Goal: Task Accomplishment & Management: Manage account settings

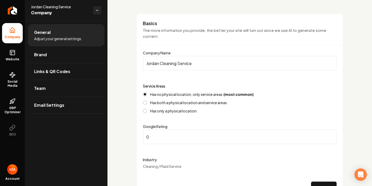
scroll to position [31, 0]
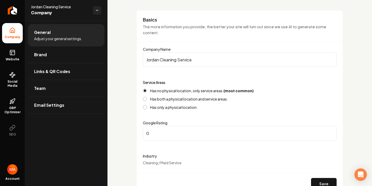
click at [14, 170] on img "Open user button" at bounding box center [12, 169] width 10 height 10
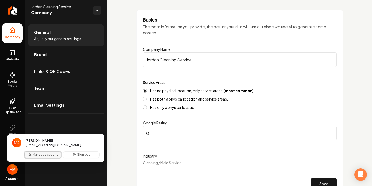
click at [44, 156] on button "Manage account" at bounding box center [43, 154] width 36 height 6
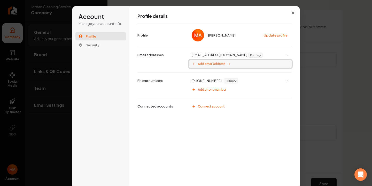
click at [210, 65] on span "Add email address" at bounding box center [212, 64] width 28 height 4
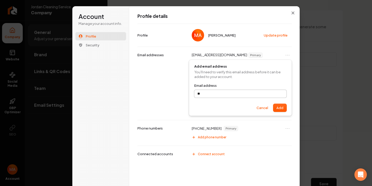
type input "*"
click at [279, 107] on button "Add" at bounding box center [280, 108] width 13 height 8
type input "**********"
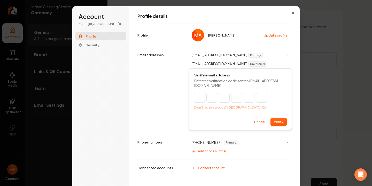
type input "*"
type input "**"
type input "*"
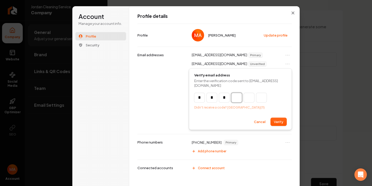
type input "***"
type input "*"
type input "****"
type input "*"
type input "******"
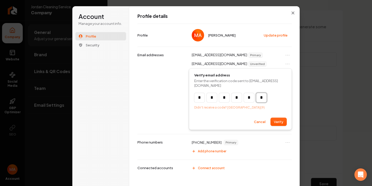
type input "*"
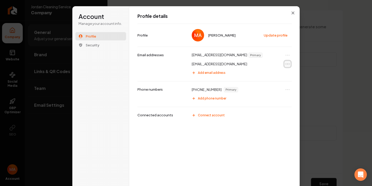
click at [288, 65] on icon "Open menu" at bounding box center [287, 63] width 5 height 5
click at [280, 72] on button "Set as primary" at bounding box center [276, 73] width 28 height 7
click at [214, 74] on span "Add email address" at bounding box center [212, 73] width 28 height 4
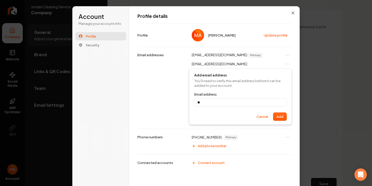
scroll to position [3, 0]
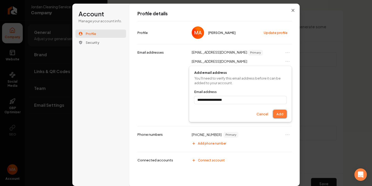
click at [280, 113] on button "Add" at bounding box center [280, 114] width 13 height 8
type input "**********"
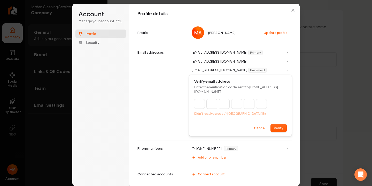
type input "*"
type input "**"
type input "*"
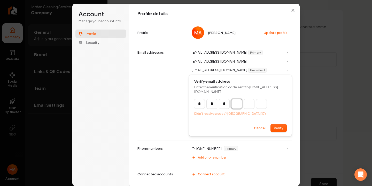
type input "***"
type input "*"
type input "****"
type input "*"
type input "******"
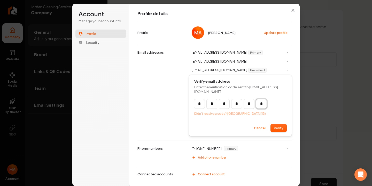
type input "*"
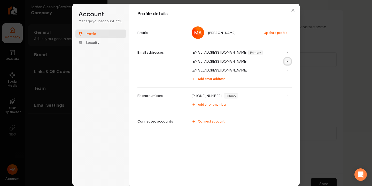
click at [288, 60] on icon "Open menu" at bounding box center [287, 61] width 5 height 5
click at [278, 78] on button "Remove email" at bounding box center [276, 77] width 28 height 7
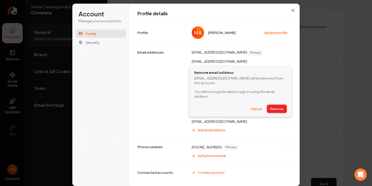
click at [275, 108] on button "Remove" at bounding box center [276, 109] width 19 height 8
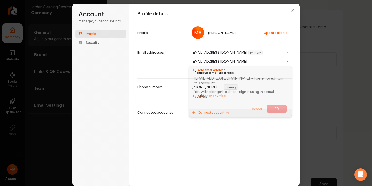
scroll to position [1, 0]
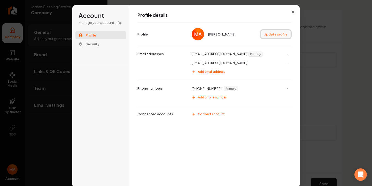
click at [273, 34] on button "Update profile" at bounding box center [275, 34] width 29 height 8
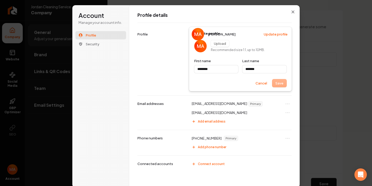
type input "********"
type input "*******"
type input "********"
type input "*******"
click at [259, 84] on button "Cancel" at bounding box center [262, 83] width 18 height 8
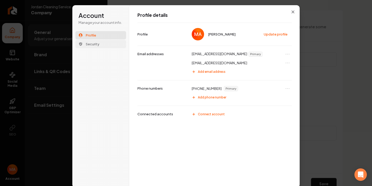
click at [92, 44] on span "Security" at bounding box center [93, 44] width 14 height 5
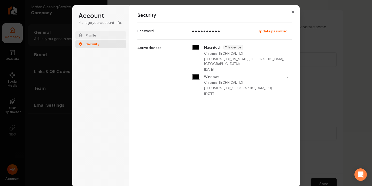
click at [92, 35] on span "Profile" at bounding box center [91, 35] width 10 height 5
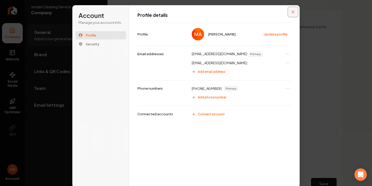
click at [294, 11] on icon "Close modal" at bounding box center [293, 12] width 3 height 3
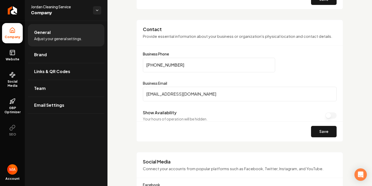
scroll to position [217, 0]
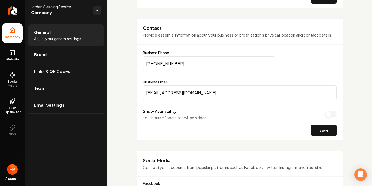
drag, startPoint x: 168, startPoint y: 93, endPoint x: 139, endPoint y: 98, distance: 29.4
click at [139, 98] on div "Contact Provide essential information about your business or organization's phy…" at bounding box center [240, 79] width 207 height 122
click at [163, 90] on input "[EMAIL_ADDRESS][DOMAIN_NAME]" at bounding box center [240, 92] width 194 height 14
click at [168, 93] on input "[EMAIL_ADDRESS][DOMAIN_NAME]" at bounding box center [240, 92] width 194 height 14
type input "[EMAIL_ADDRESS][DOMAIN_NAME]"
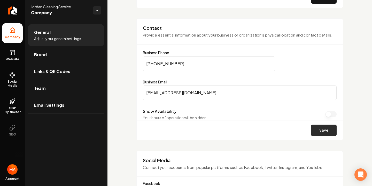
click at [323, 127] on button "Save" at bounding box center [324, 129] width 26 height 11
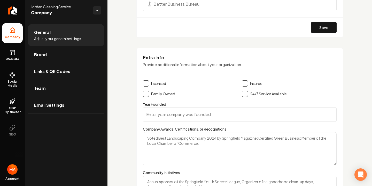
scroll to position [640, 0]
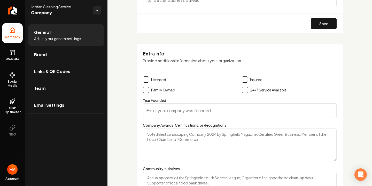
click at [146, 78] on button "Main content area" at bounding box center [146, 79] width 6 height 6
click at [147, 91] on button "Main content area" at bounding box center [146, 90] width 6 height 6
click at [242, 82] on button "Main content area" at bounding box center [245, 79] width 6 height 6
click at [246, 91] on button "Main content area" at bounding box center [245, 90] width 6 height 6
click at [246, 90] on button "Main content area" at bounding box center [245, 90] width 6 height 6
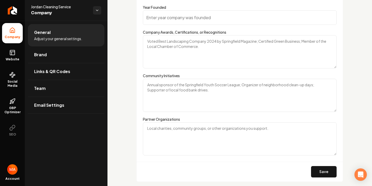
scroll to position [744, 0]
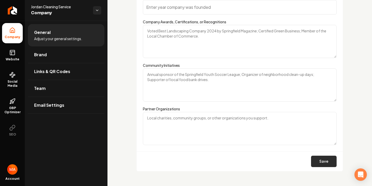
click at [318, 160] on button "Save" at bounding box center [324, 160] width 26 height 11
click at [50, 107] on span "Email Settings" at bounding box center [49, 105] width 30 height 6
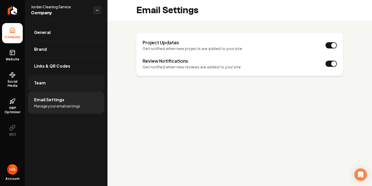
click at [44, 84] on span "Team" at bounding box center [40, 83] width 12 height 6
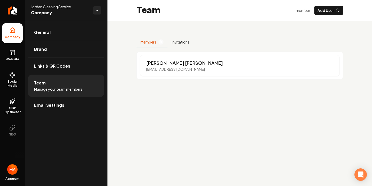
click at [179, 38] on button "Invitations" at bounding box center [181, 42] width 26 height 10
click at [144, 44] on button "Members 1" at bounding box center [152, 42] width 31 height 10
click at [13, 81] on span "Social Media" at bounding box center [12, 83] width 21 height 8
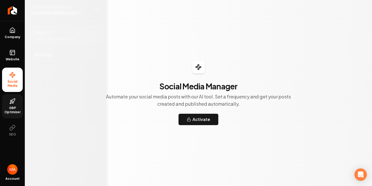
click at [13, 103] on icon at bounding box center [12, 102] width 1 height 2
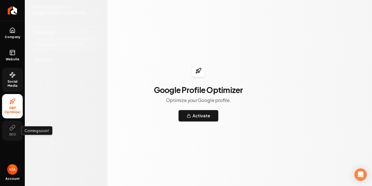
click at [14, 131] on button "SEO" at bounding box center [12, 130] width 21 height 20
click at [12, 128] on icon at bounding box center [13, 126] width 3 height 3
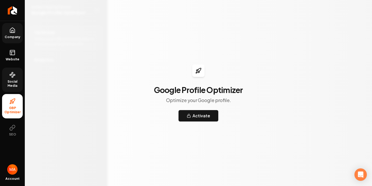
click at [11, 35] on span "Company" at bounding box center [13, 37] width 20 height 4
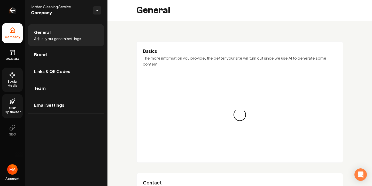
click at [14, 12] on icon "Return to dashboard" at bounding box center [12, 10] width 8 height 8
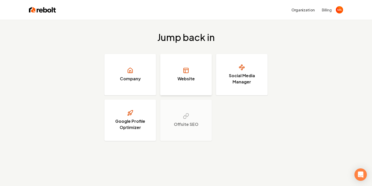
click at [181, 81] on h3 "Website" at bounding box center [186, 79] width 17 height 6
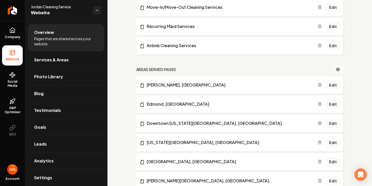
scroll to position [312, 0]
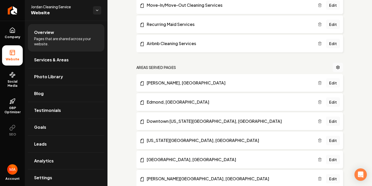
click at [335, 82] on link "Edit" at bounding box center [333, 82] width 14 height 9
